Goal: Information Seeking & Learning: Learn about a topic

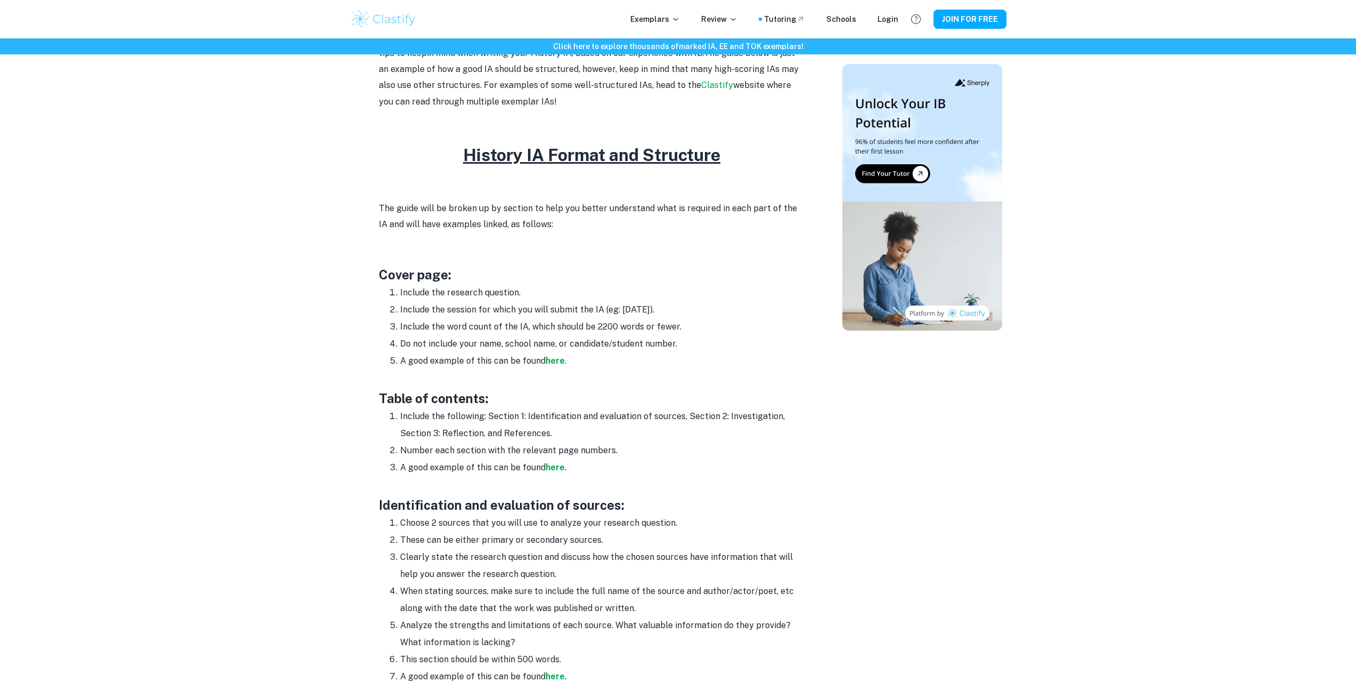
scroll to position [426, 0]
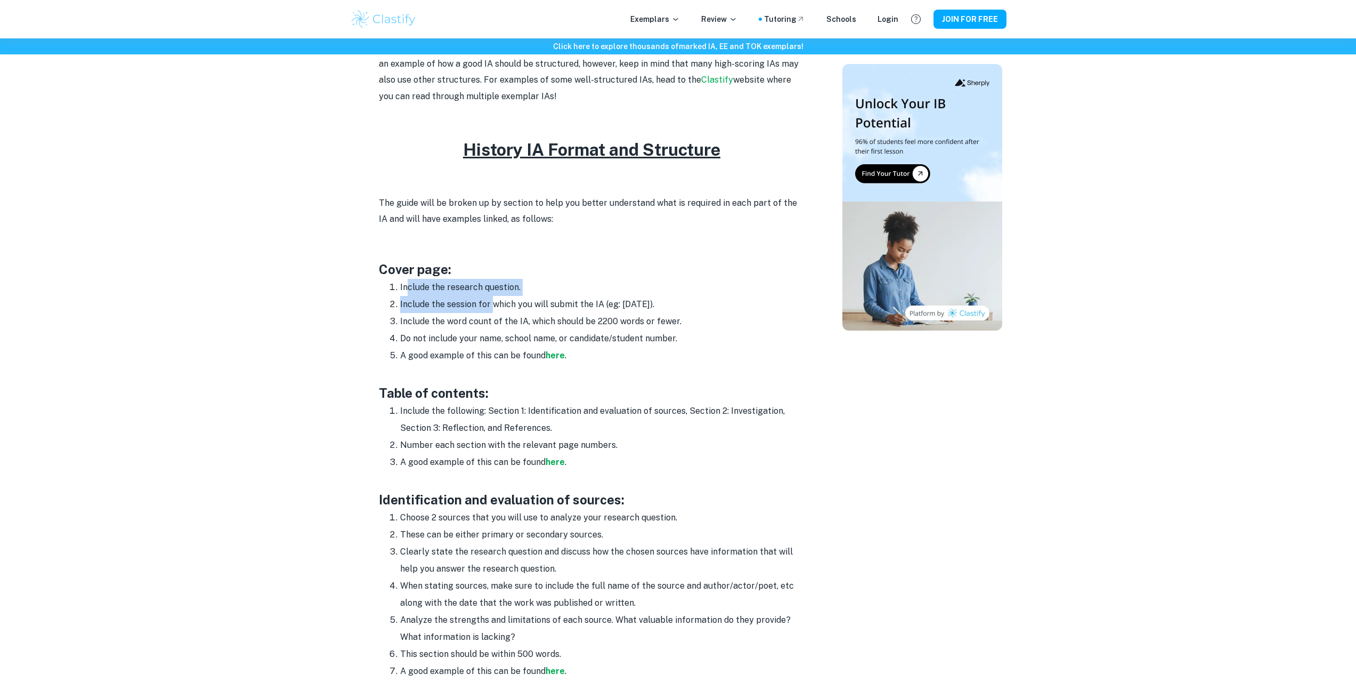
drag, startPoint x: 407, startPoint y: 285, endPoint x: 525, endPoint y: 305, distance: 120.0
click at [509, 302] on ol "Include the research question. Include the session for which you will submit th…" at bounding box center [592, 321] width 426 height 85
click at [525, 305] on li "Include the session for which you will submit the IA (eg: [DATE])." at bounding box center [602, 304] width 405 height 17
drag, startPoint x: 425, startPoint y: 297, endPoint x: 609, endPoint y: 312, distance: 185.0
click at [609, 312] on li "Include the session for which you will submit the IA (eg: [DATE])." at bounding box center [602, 304] width 405 height 17
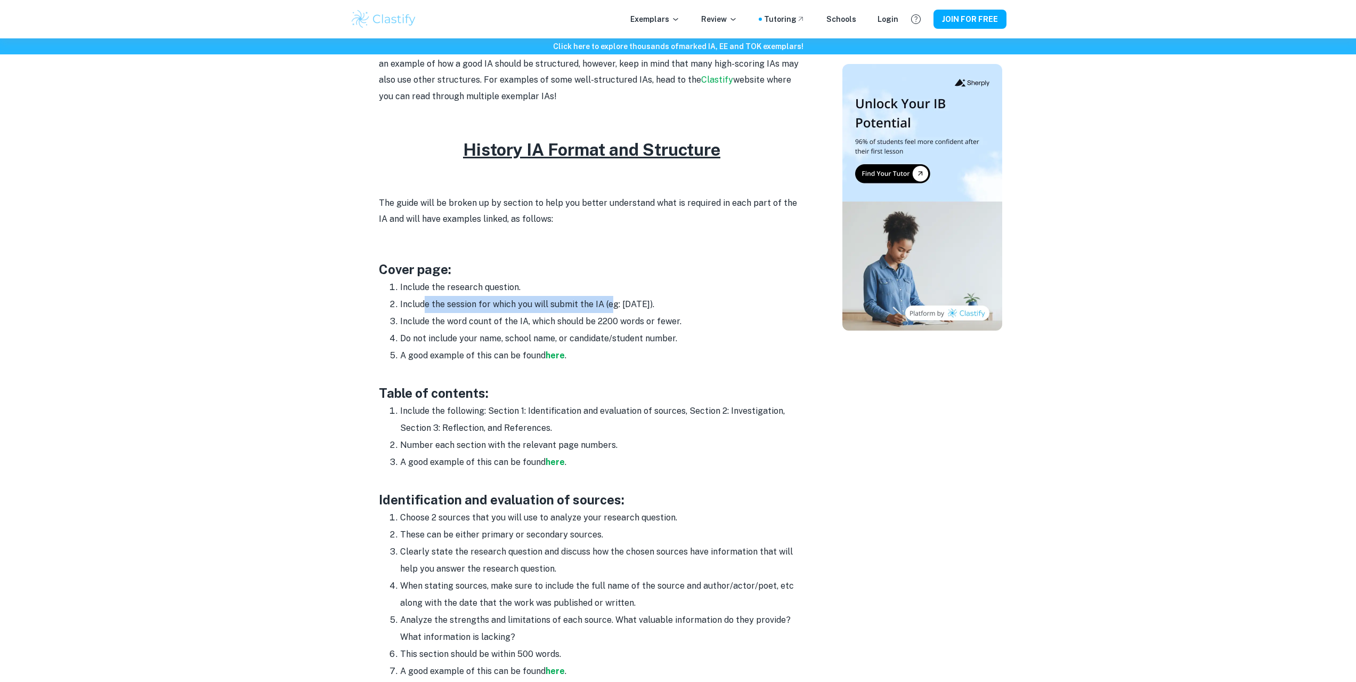
click at [609, 312] on li "Include the session for which you will submit the IA (eg: [DATE])." at bounding box center [602, 304] width 405 height 17
drag, startPoint x: 428, startPoint y: 320, endPoint x: 563, endPoint y: 329, distance: 135.7
click at [561, 327] on li "Include the word count of the IA, which should be 2200 words or fewer." at bounding box center [602, 321] width 405 height 17
click at [563, 329] on li "Include the word count of the IA, which should be 2200 words or fewer." at bounding box center [602, 321] width 405 height 17
click at [551, 358] on strong "here" at bounding box center [555, 355] width 19 height 10
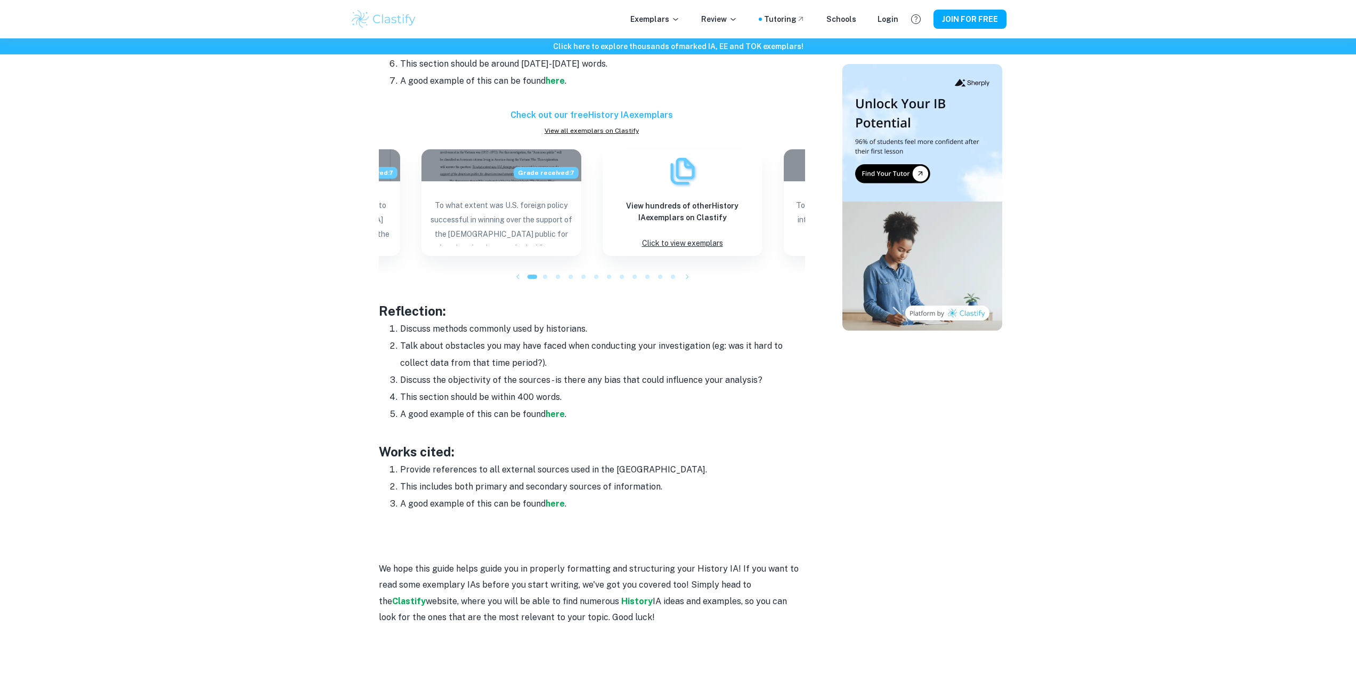
scroll to position [1279, 0]
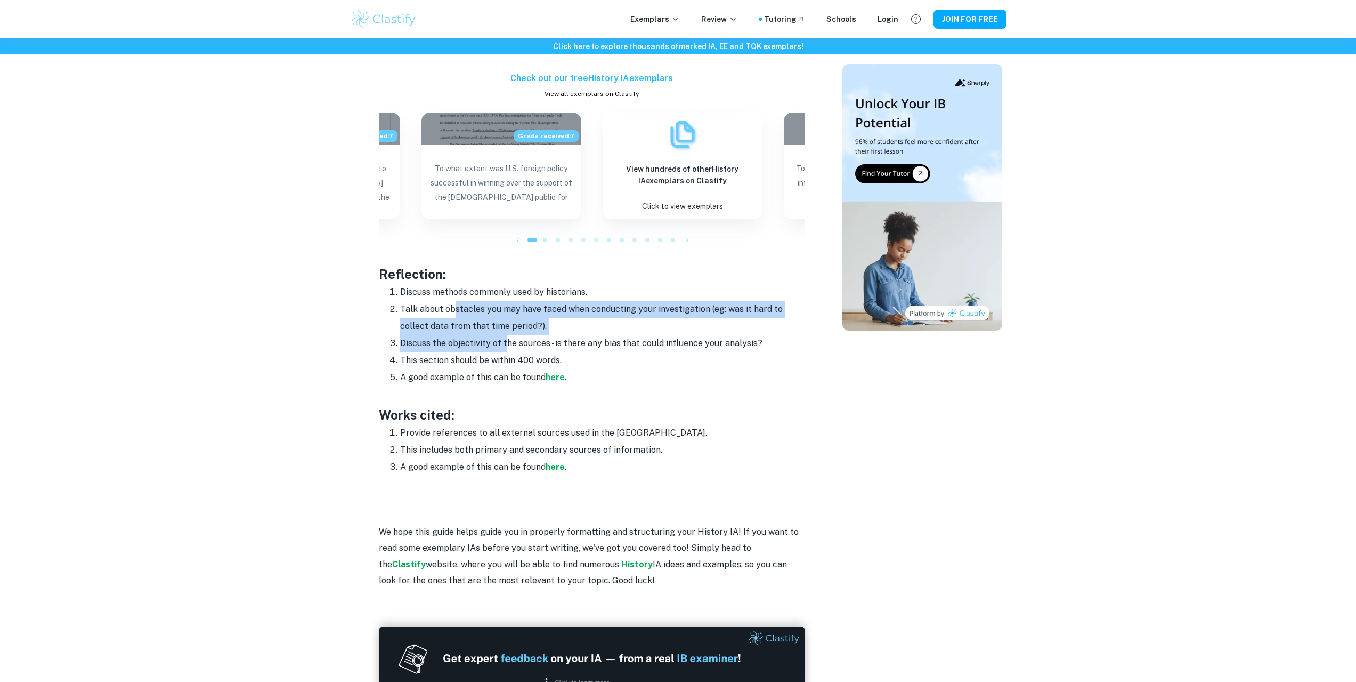
drag, startPoint x: 494, startPoint y: 332, endPoint x: 506, endPoint y: 345, distance: 17.7
click at [506, 345] on ol "Discuss methods commonly used by historians. Talk about obstacles you may have …" at bounding box center [592, 335] width 426 height 102
click at [506, 345] on li "Discuss the objectivity of the sources - is there any bias that could influence…" at bounding box center [602, 343] width 405 height 17
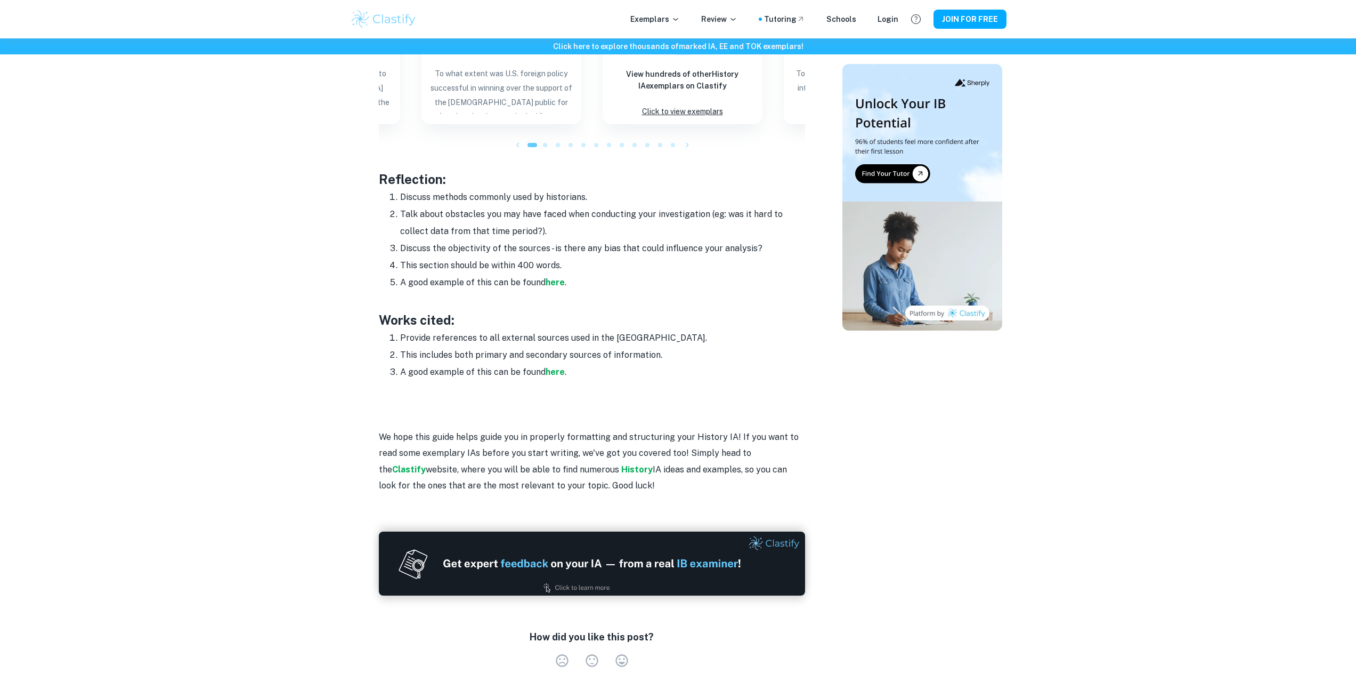
scroll to position [1386, 0]
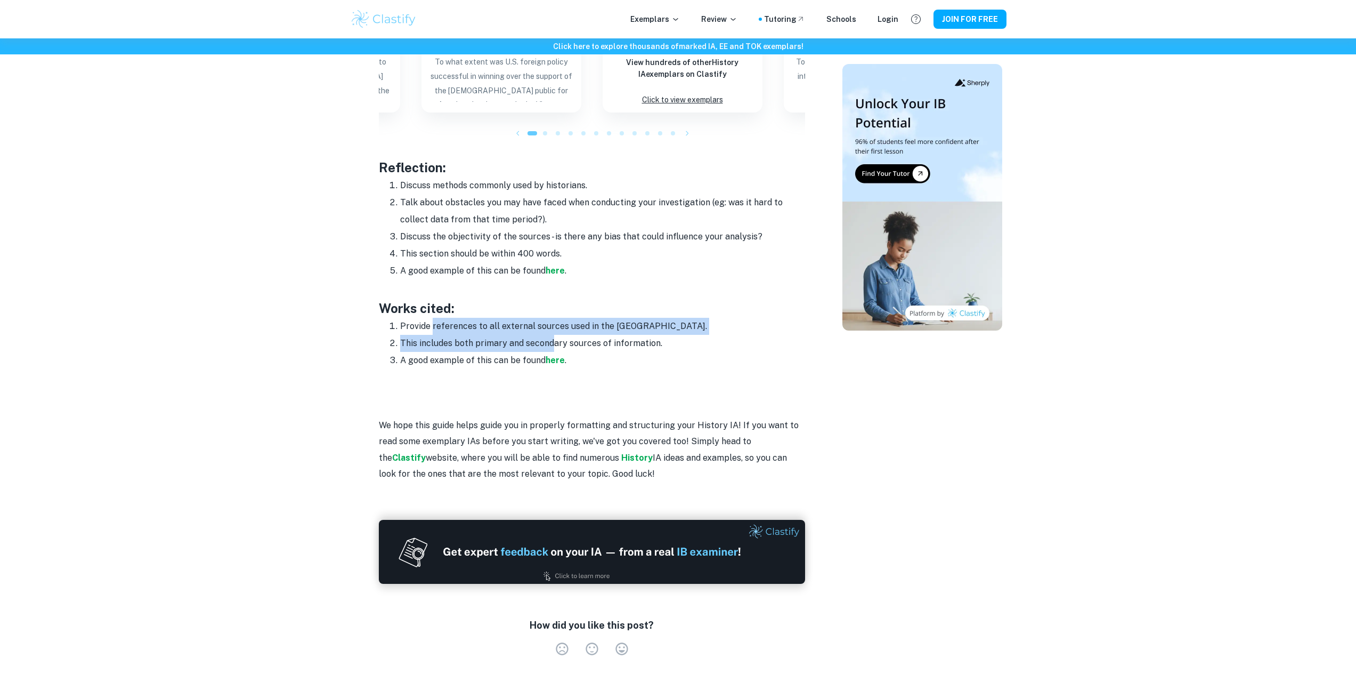
drag, startPoint x: 433, startPoint y: 329, endPoint x: 553, endPoint y: 336, distance: 120.6
click at [552, 336] on ol "Provide references to all external sources used in the [GEOGRAPHIC_DATA]. This …" at bounding box center [592, 343] width 426 height 51
click at [553, 336] on li "This includes both primary and secondary sources of information." at bounding box center [602, 343] width 405 height 17
drag, startPoint x: 446, startPoint y: 345, endPoint x: 572, endPoint y: 342, distance: 126.9
click at [571, 342] on li "This includes both primary and secondary sources of information." at bounding box center [602, 343] width 405 height 17
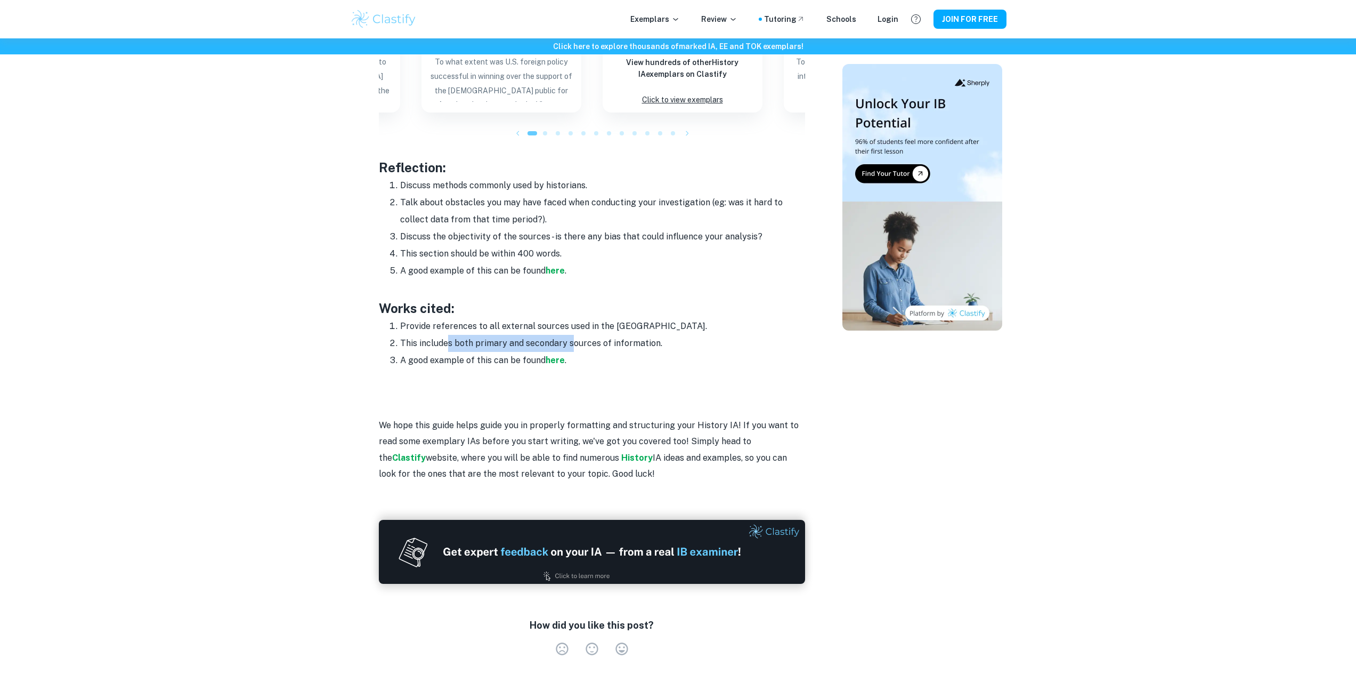
click at [572, 342] on li "This includes both primary and secondary sources of information." at bounding box center [602, 343] width 405 height 17
click at [554, 358] on strong "here" at bounding box center [555, 360] width 19 height 10
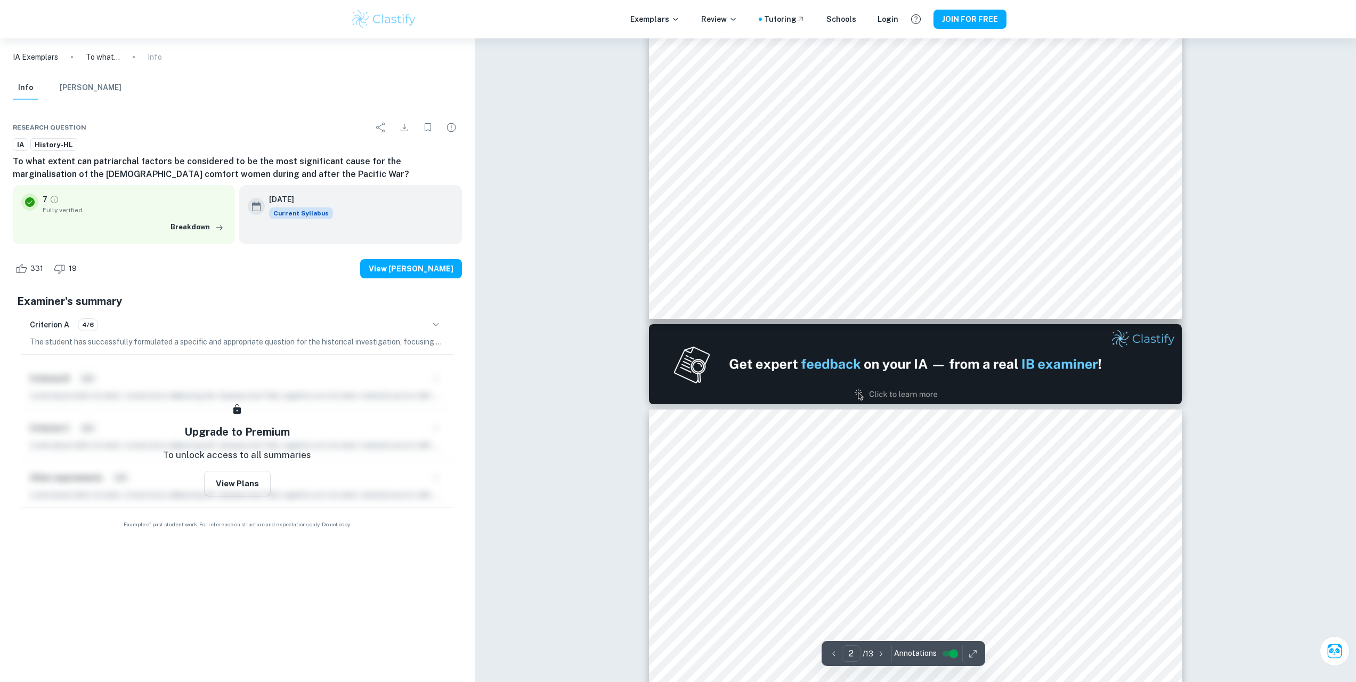
type input "1"
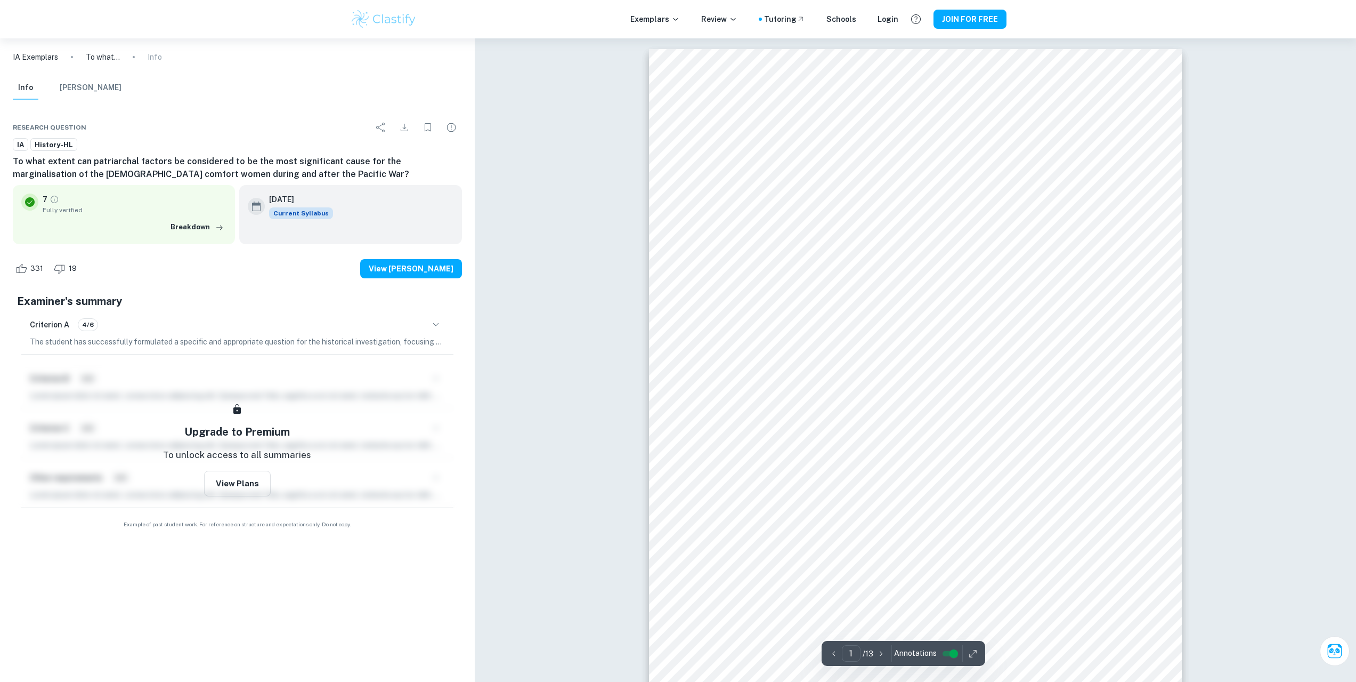
drag, startPoint x: 466, startPoint y: 395, endPoint x: 507, endPoint y: 139, distance: 259.6
